Goal: Complete application form

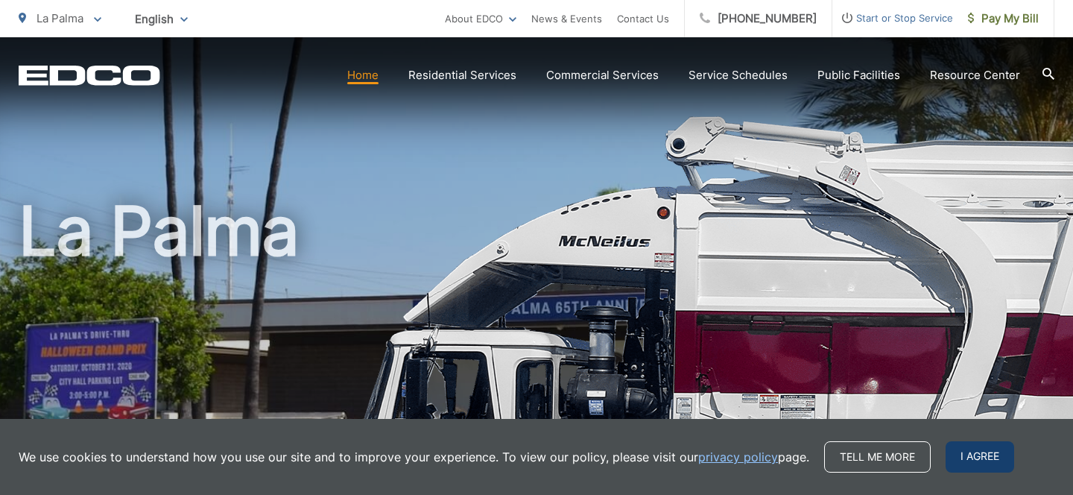
click at [963, 454] on span "I agree" at bounding box center [979, 456] width 69 height 31
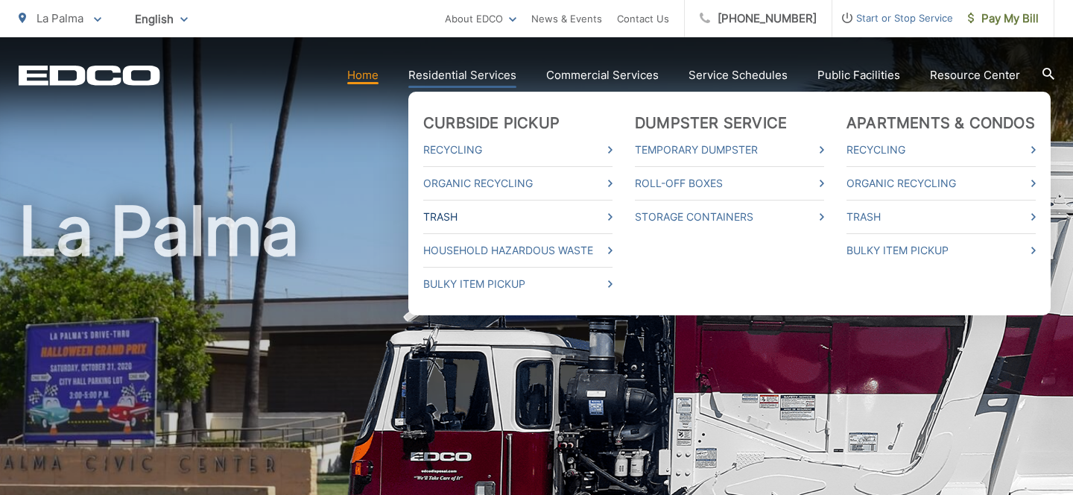
click at [457, 212] on link "Trash" at bounding box center [517, 217] width 189 height 18
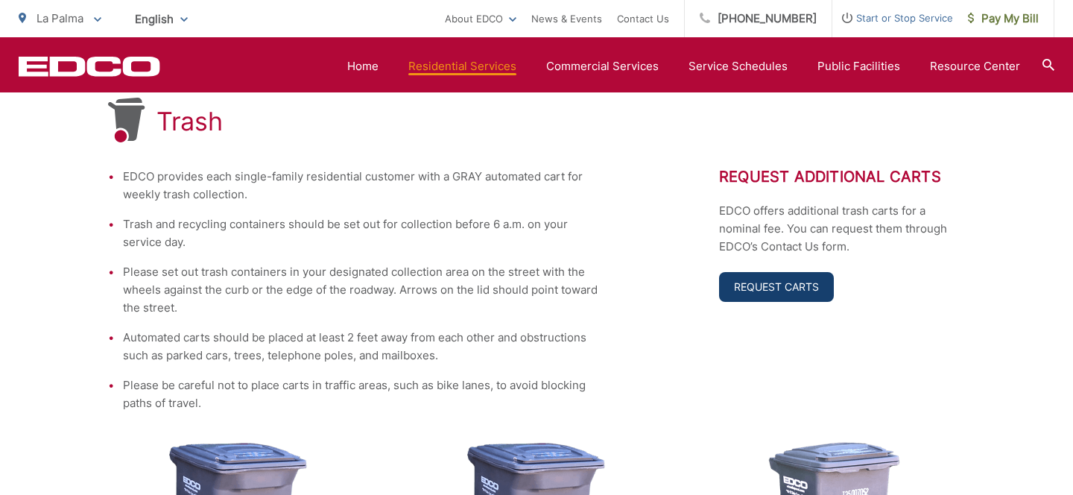
scroll to position [289, 0]
click at [770, 276] on link "Request Carts" at bounding box center [776, 288] width 115 height 30
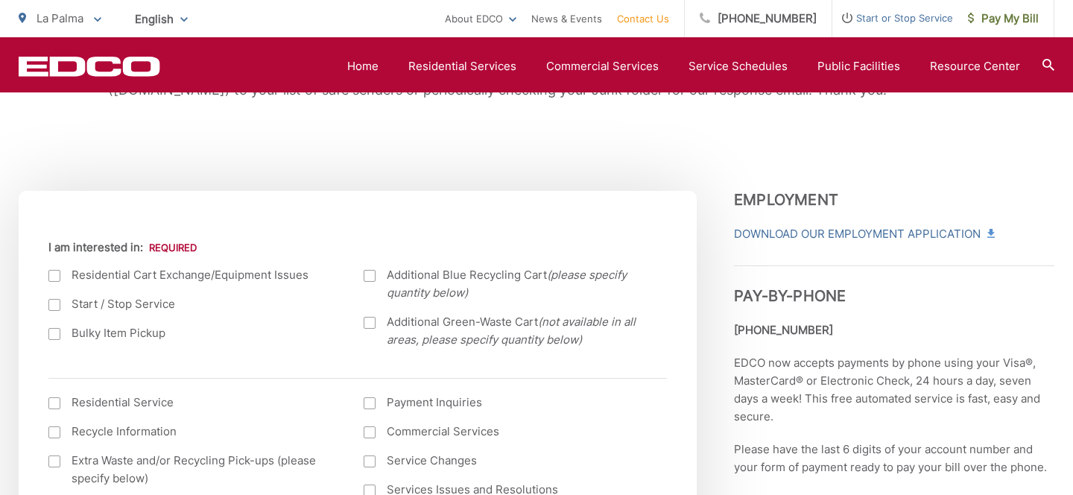
scroll to position [464, 0]
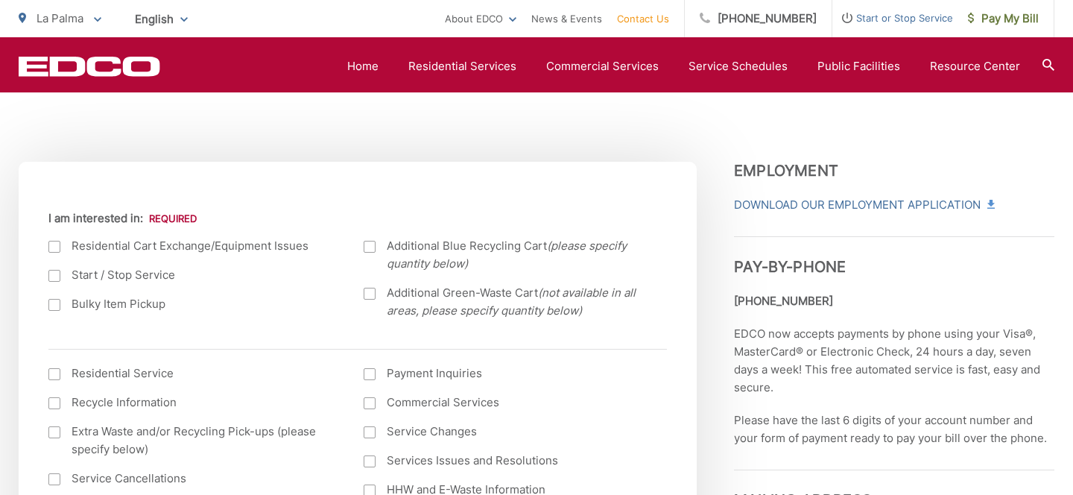
click at [51, 242] on div at bounding box center [54, 247] width 12 height 12
click at [0, 0] on input "I am interested in:" at bounding box center [0, 0] width 0 height 0
click at [373, 247] on div at bounding box center [370, 247] width 12 height 12
click at [0, 0] on input "Additional Blue Recycling Cart (please specify quantity below)" at bounding box center [0, 0] width 0 height 0
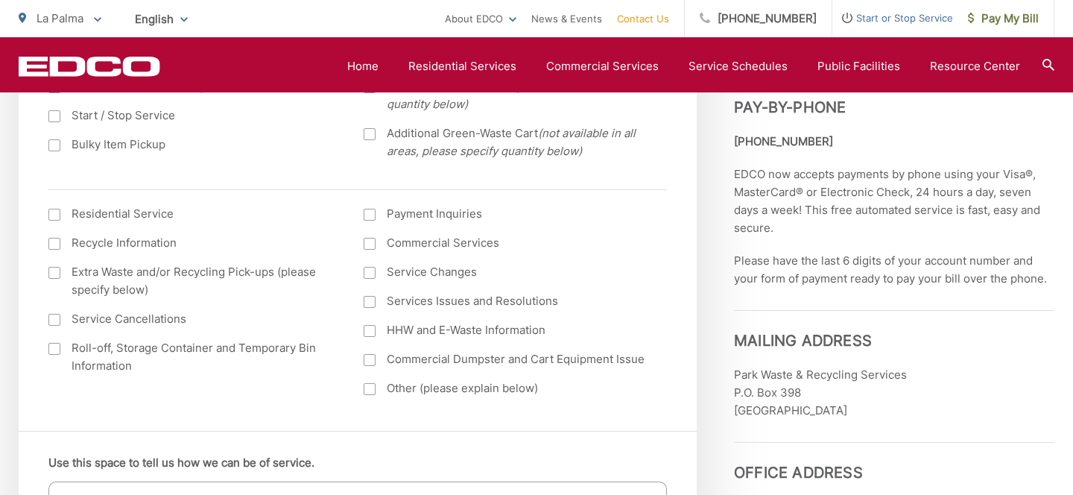
scroll to position [626, 0]
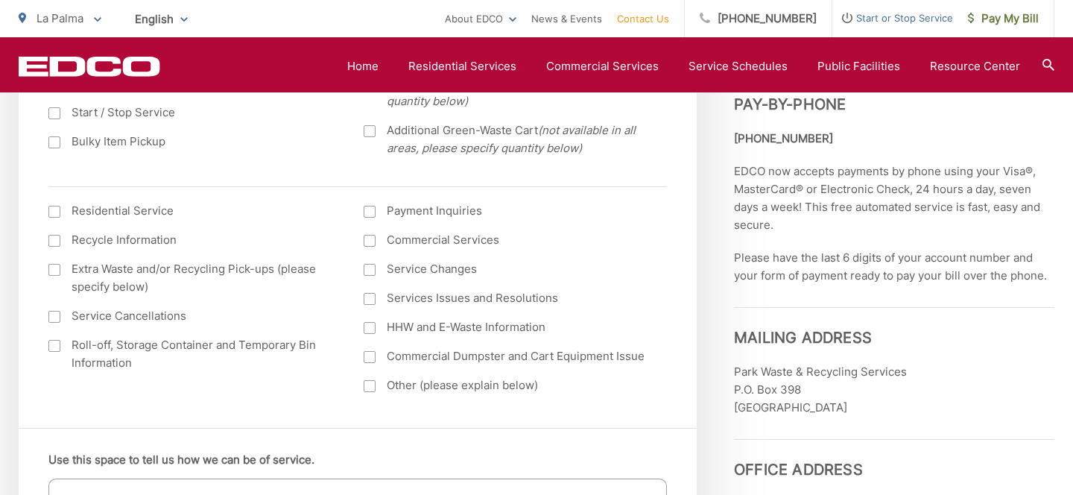
click at [55, 211] on div at bounding box center [54, 212] width 12 height 12
click at [0, 0] on input "I am interested in: (continued) *" at bounding box center [0, 0] width 0 height 0
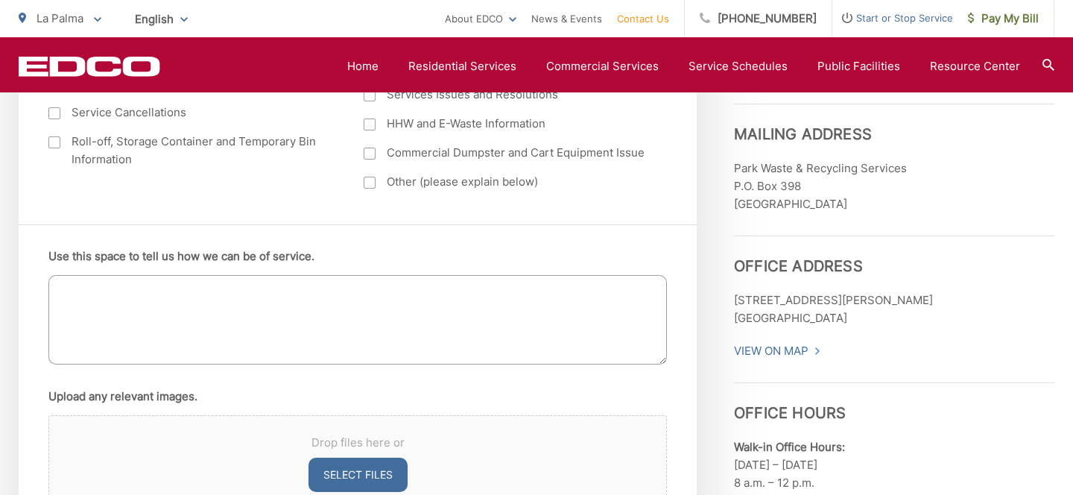
scroll to position [887, 0]
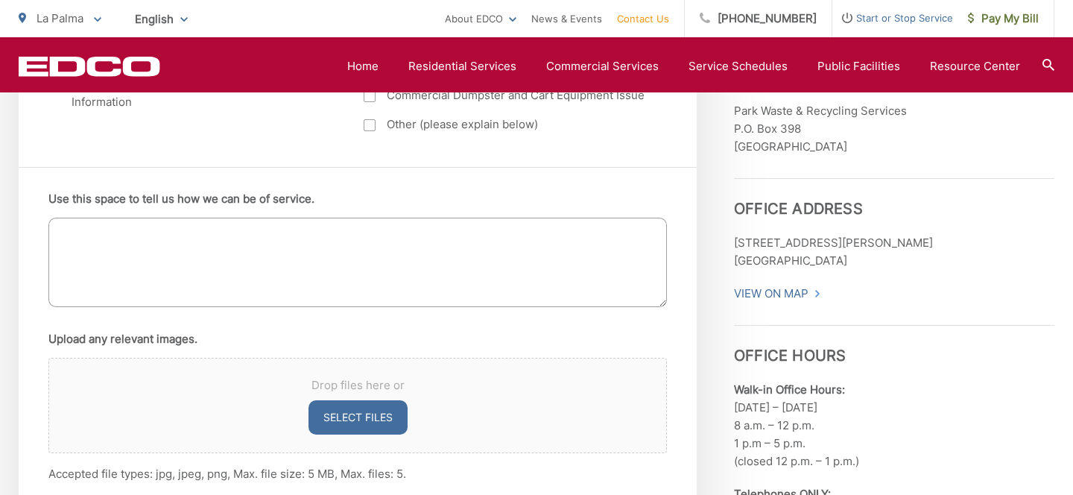
click at [83, 236] on textarea "Use this space to tell us how we can be of service." at bounding box center [357, 262] width 618 height 89
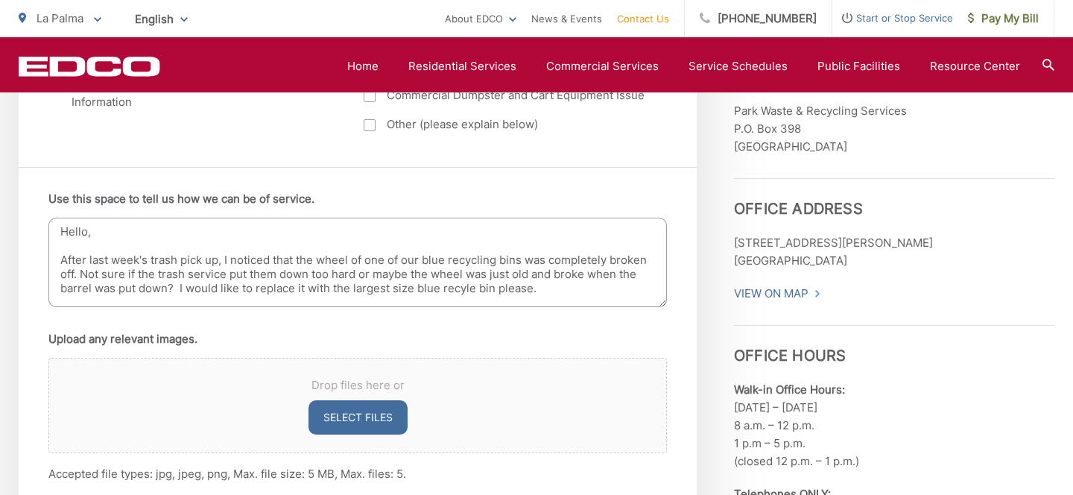
click at [465, 288] on textarea "Hello, After last week's trash pick up, I noticed that the wheel of one of our …" at bounding box center [357, 262] width 618 height 89
click at [553, 289] on textarea "Hello, After last week's trash pick up, I noticed that the wheel of one of our …" at bounding box center [357, 262] width 618 height 89
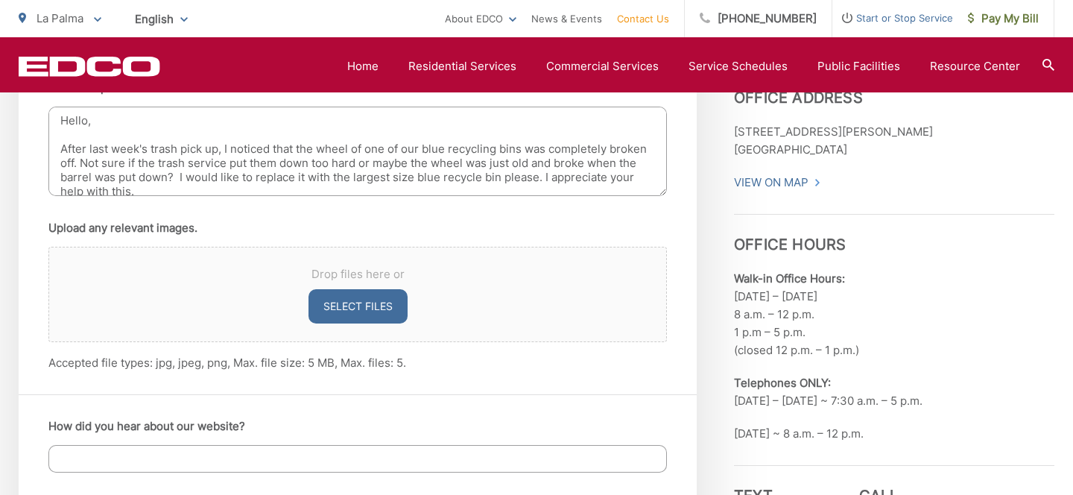
scroll to position [1032, 0]
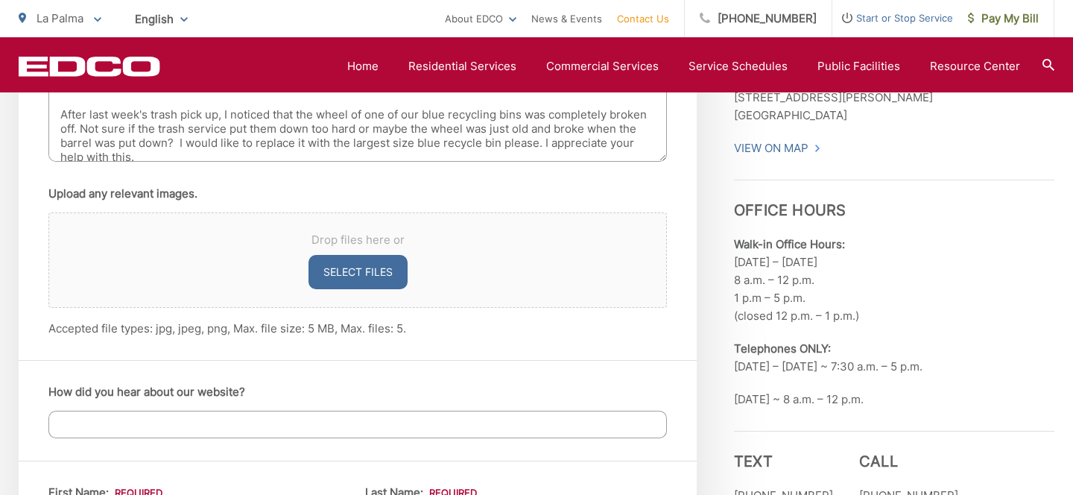
type textarea "Hello, After last week's trash pick up, I noticed that the wheel of one of our …"
click at [348, 425] on input "How did you hear about our website?" at bounding box center [357, 424] width 618 height 28
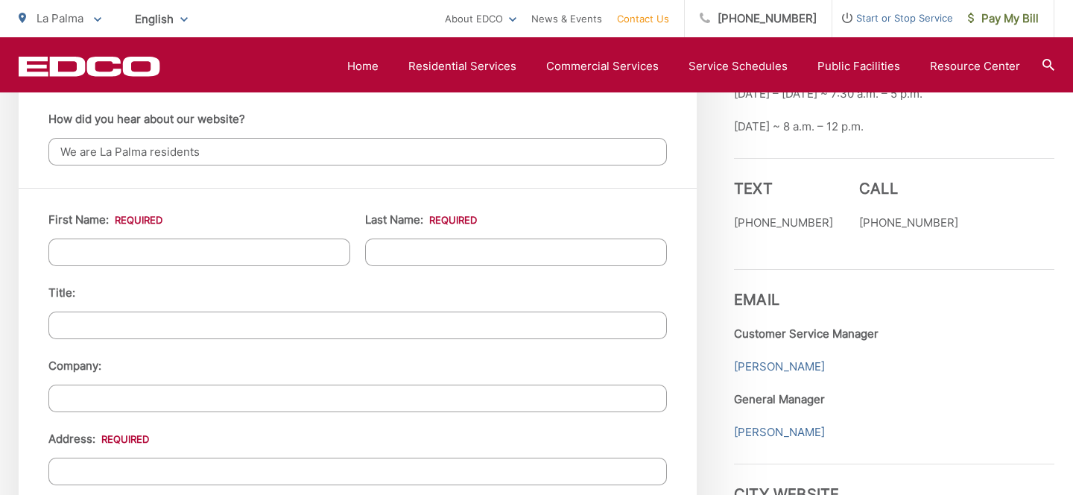
scroll to position [1307, 0]
type input "We are La Palma residents"
click at [199, 247] on input "First Name: *" at bounding box center [199, 251] width 302 height 28
type input "[PERSON_NAME]"
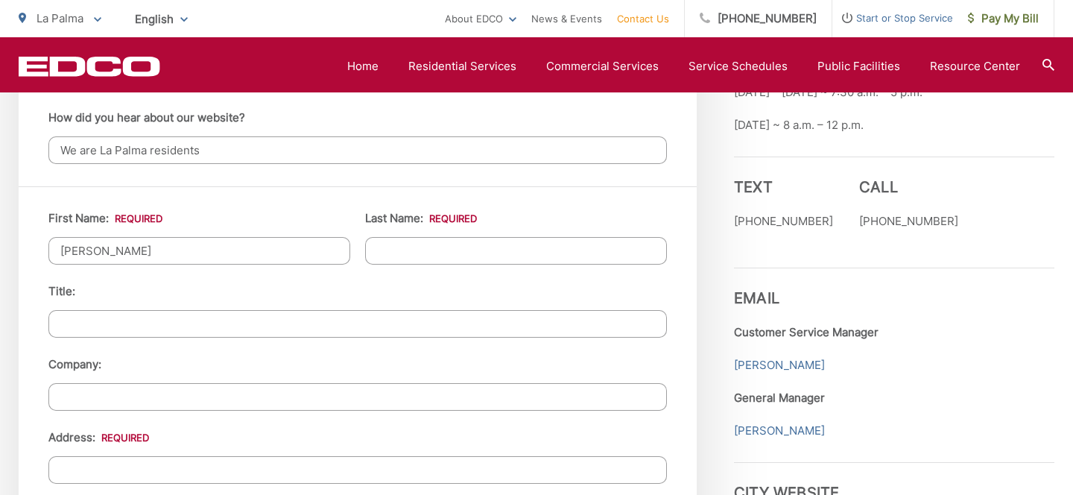
type input "[STREET_ADDRESS][PERSON_NAME]"
type input "La Palma"
type input "90623"
type input "7146636266"
type input "[EMAIL_ADDRESS][DOMAIN_NAME]"
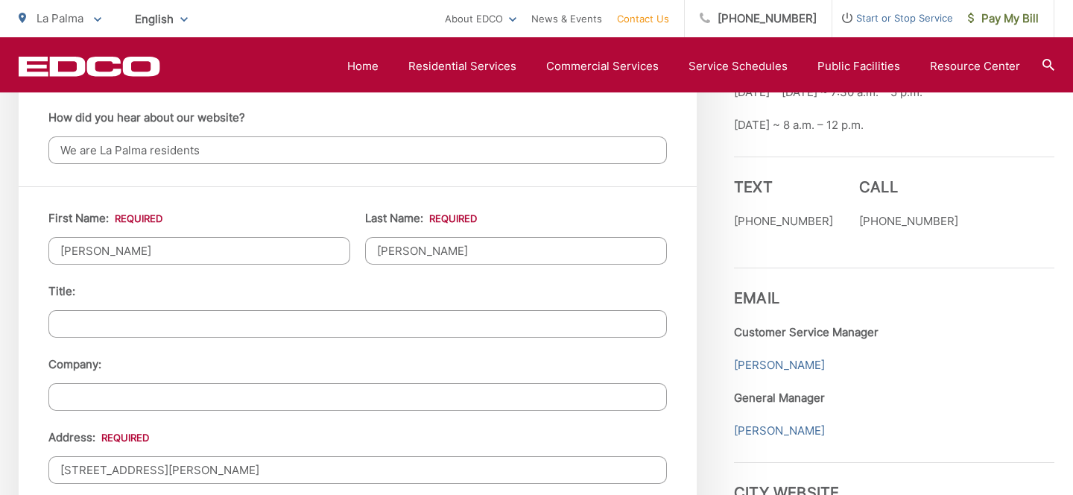
type input "[EMAIL_ADDRESS][DOMAIN_NAME]"
type input "[PHONE_NUMBER]"
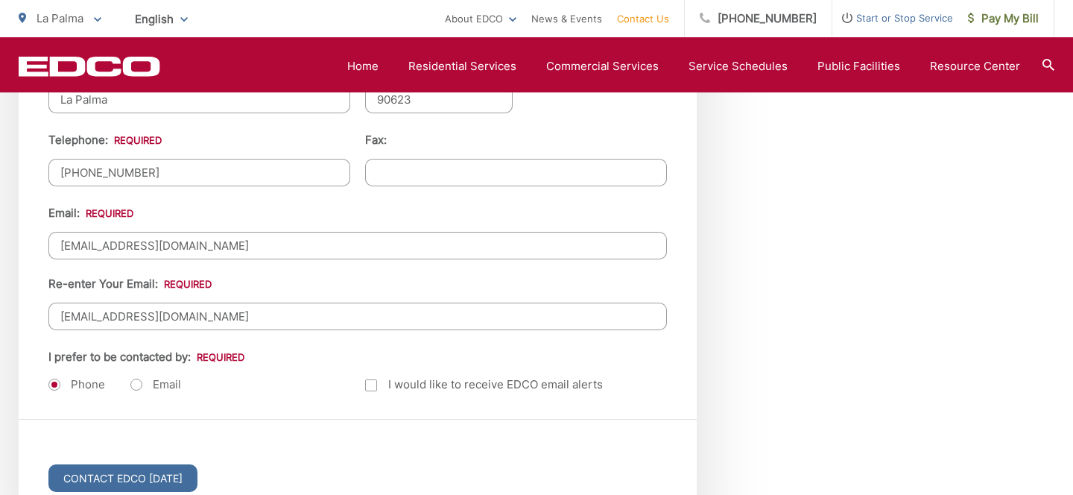
scroll to position [1824, 0]
click at [241, 243] on input "[EMAIL_ADDRESS][DOMAIN_NAME]" at bounding box center [357, 244] width 618 height 28
type input "[EMAIL_ADDRESS][DOMAIN_NAME]"
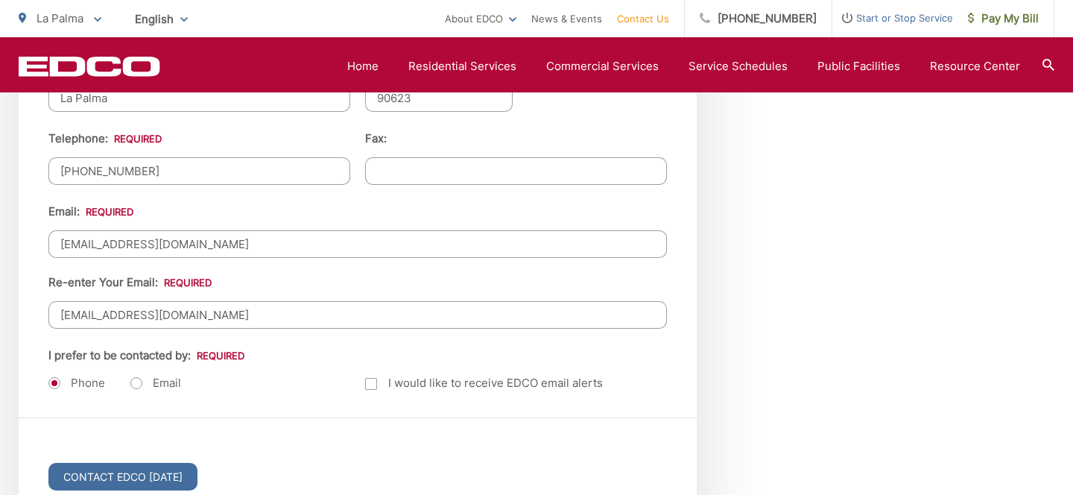
click at [156, 305] on input "[EMAIL_ADDRESS][DOMAIN_NAME]" at bounding box center [357, 315] width 618 height 28
type input "[EMAIL_ADDRESS][DOMAIN_NAME]"
click at [138, 380] on label "Email" at bounding box center [155, 382] width 51 height 15
radio input "true"
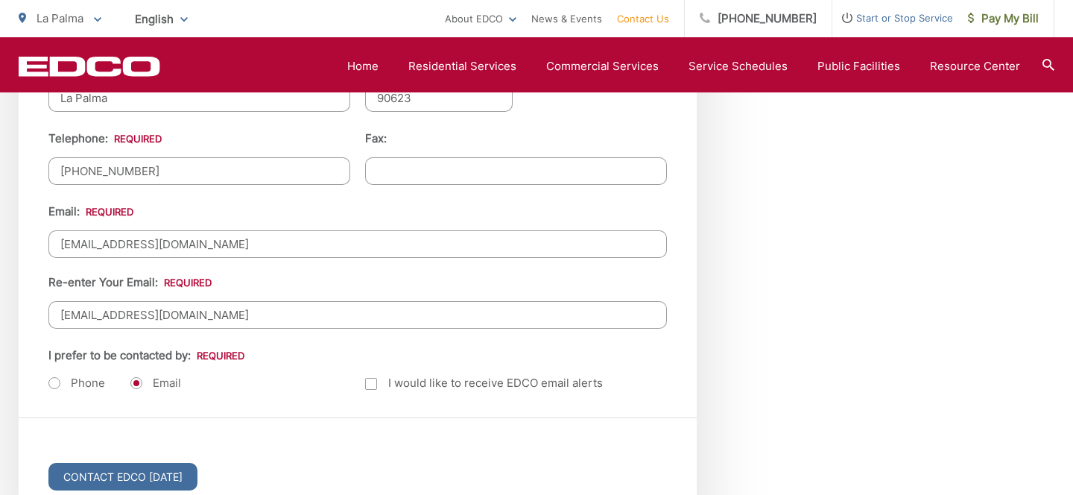
click at [138, 380] on label "Email" at bounding box center [155, 382] width 51 height 15
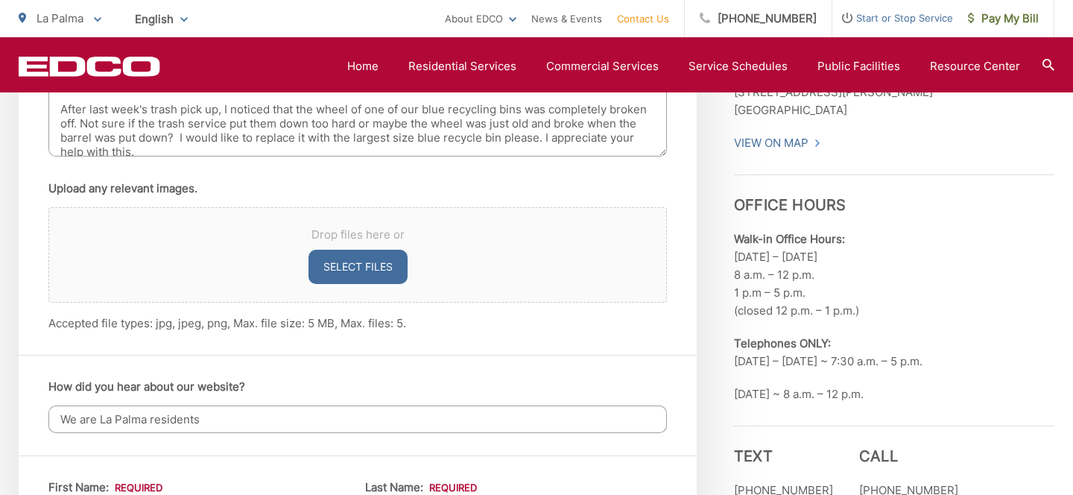
scroll to position [931, 0]
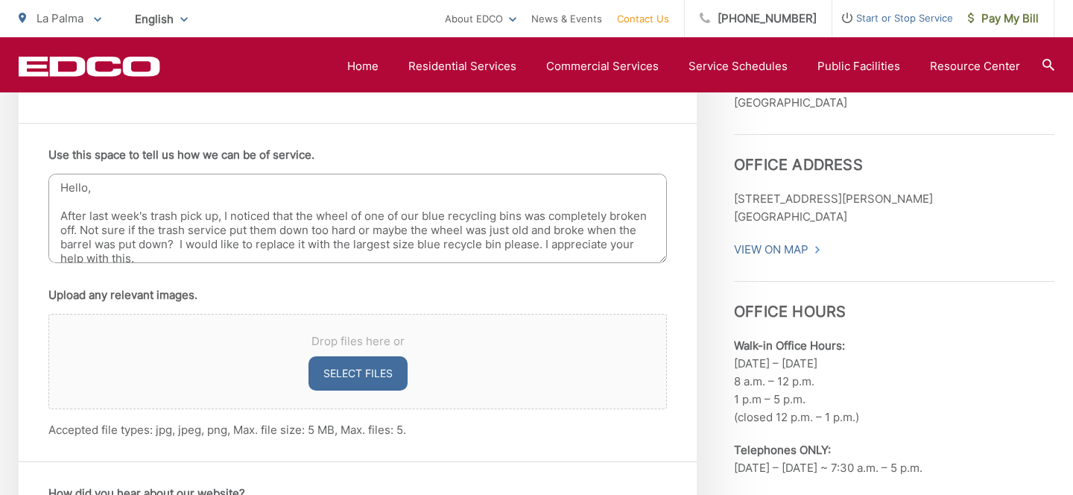
click at [275, 226] on textarea "Hello, After last week's trash pick up, I noticed that the wheel of one of our …" at bounding box center [357, 218] width 618 height 89
click at [205, 258] on textarea "Hello, After last week's trash pick up, I noticed that the wheel of one of our …" at bounding box center [357, 218] width 618 height 89
type textarea "Hello, After last week's trash pick up, I noticed that the wheel of one of our …"
